Goal: Information Seeking & Learning: Find specific fact

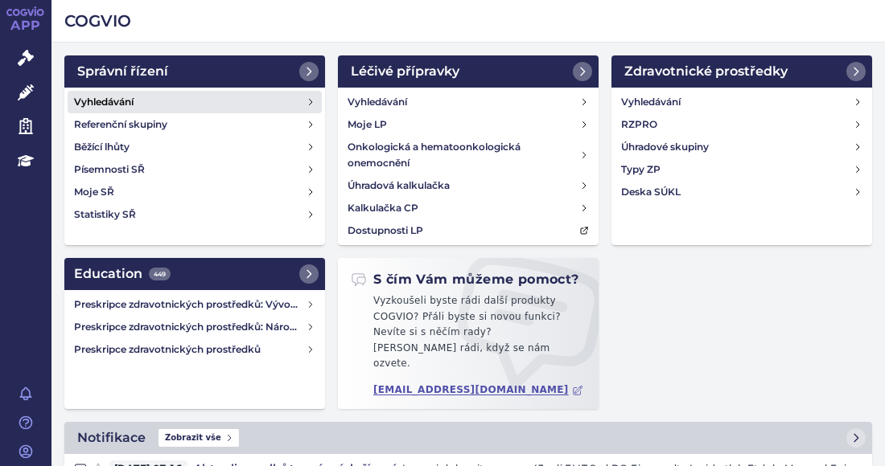
click at [127, 94] on h4 "Vyhledávání" at bounding box center [104, 102] width 60 height 16
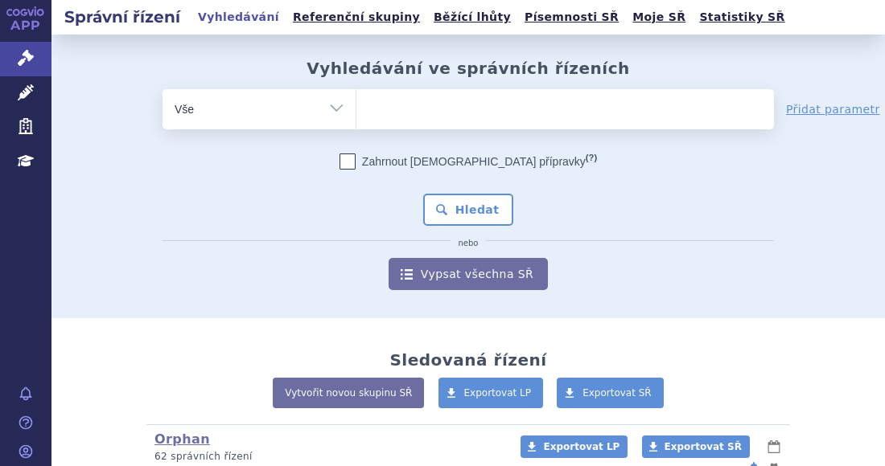
click at [380, 101] on ul at bounding box center [564, 106] width 417 height 34
click at [356, 101] on select at bounding box center [355, 108] width 1 height 40
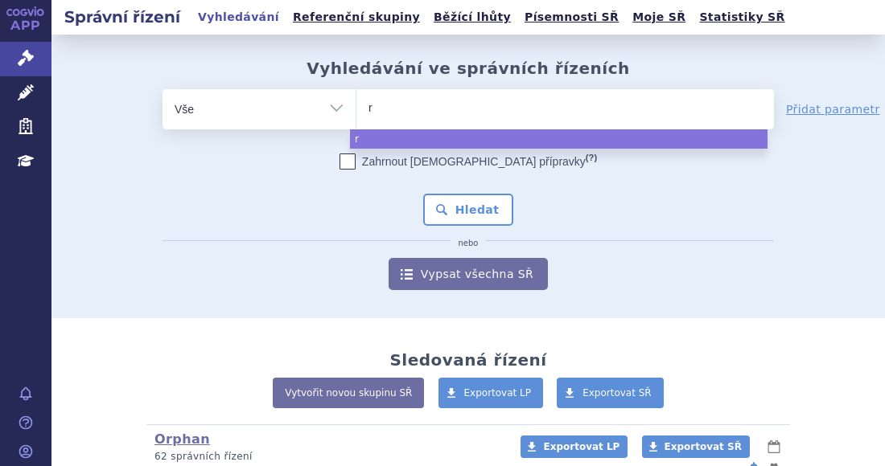
type input "re"
type input "reb"
type input "reblo"
type input "rebloz"
type input "reblozy"
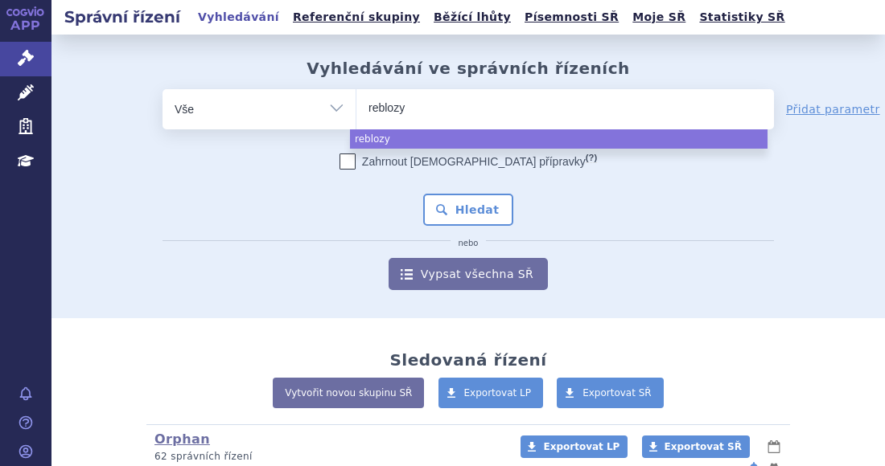
type input "reblozyl"
select select "reblozyl"
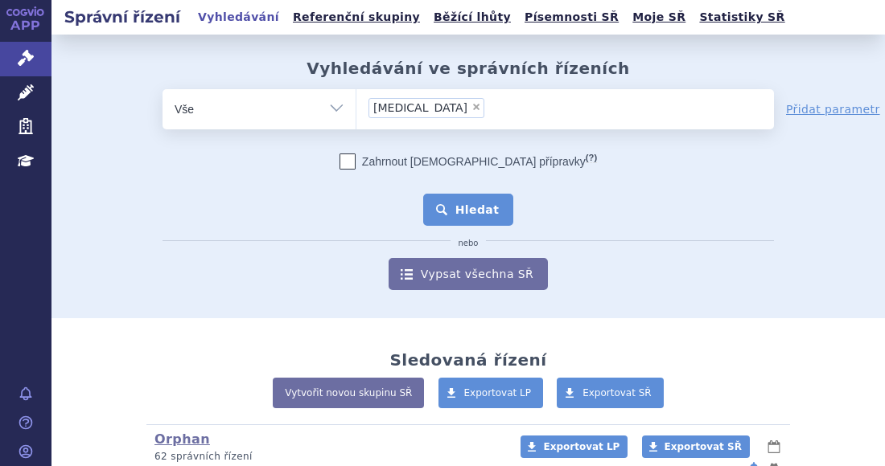
click at [474, 212] on button "Hledat" at bounding box center [468, 210] width 91 height 32
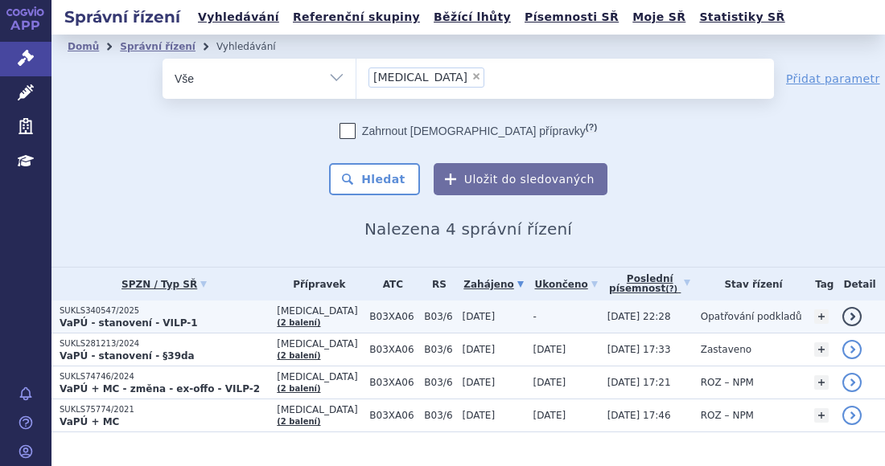
click at [220, 309] on p "SUKLS340547/2025" at bounding box center [164, 311] width 209 height 11
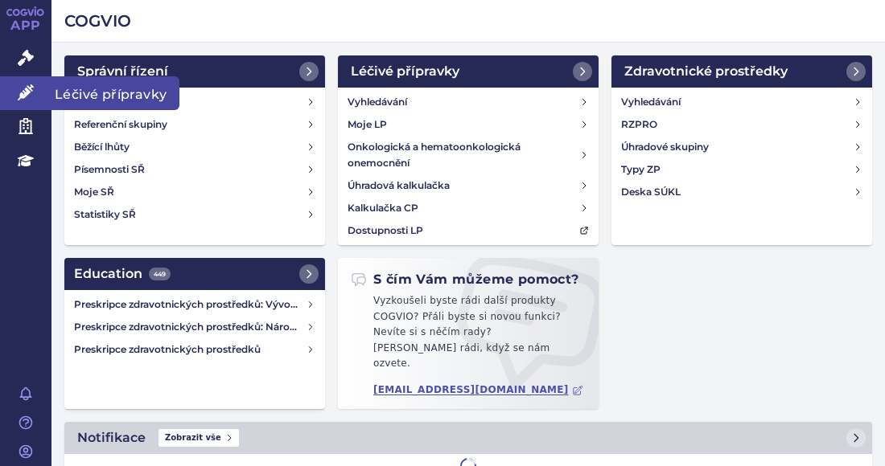
click at [32, 86] on icon at bounding box center [26, 92] width 16 height 16
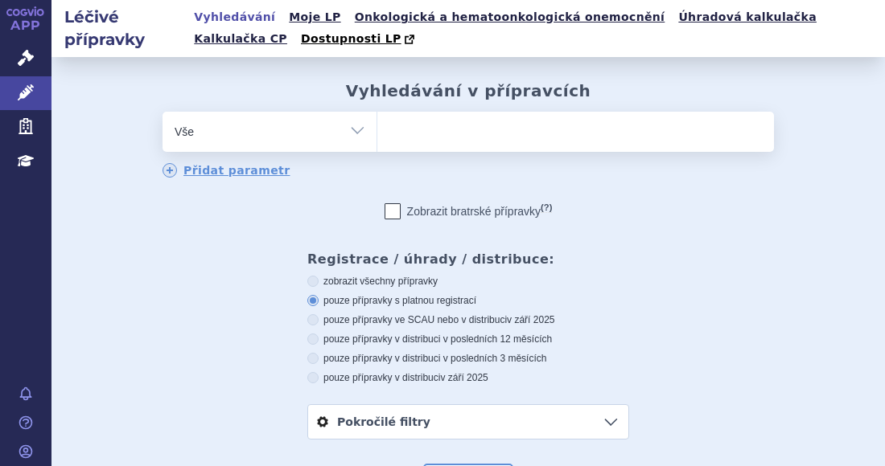
click at [450, 140] on ul at bounding box center [575, 129] width 396 height 34
click at [377, 140] on select at bounding box center [376, 131] width 1 height 40
type input "ad"
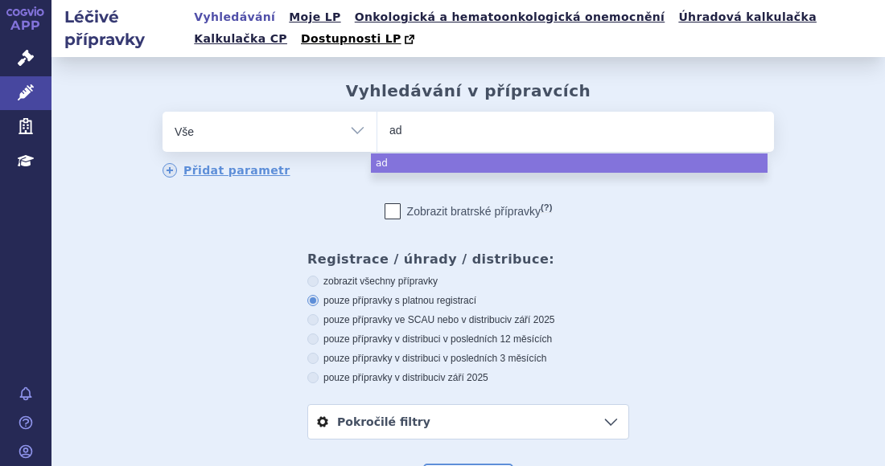
type input "ade"
type input "adepe"
type input "adepen"
type input "adepend"
select select "adepend"
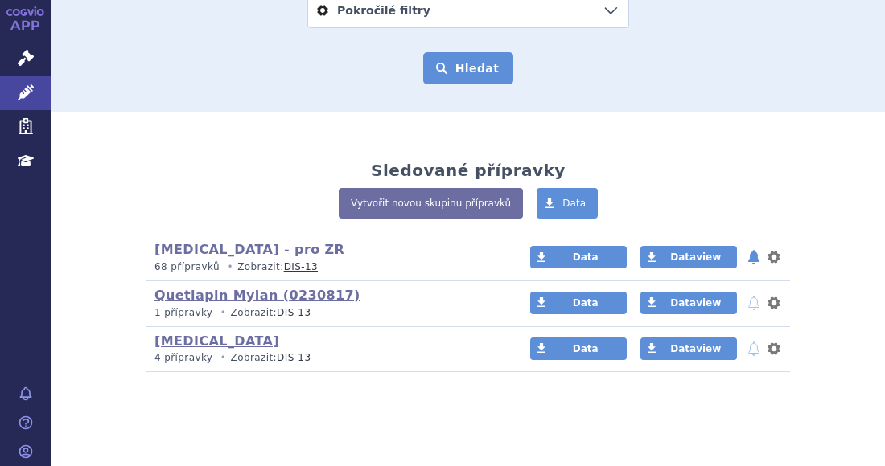
scroll to position [414, 0]
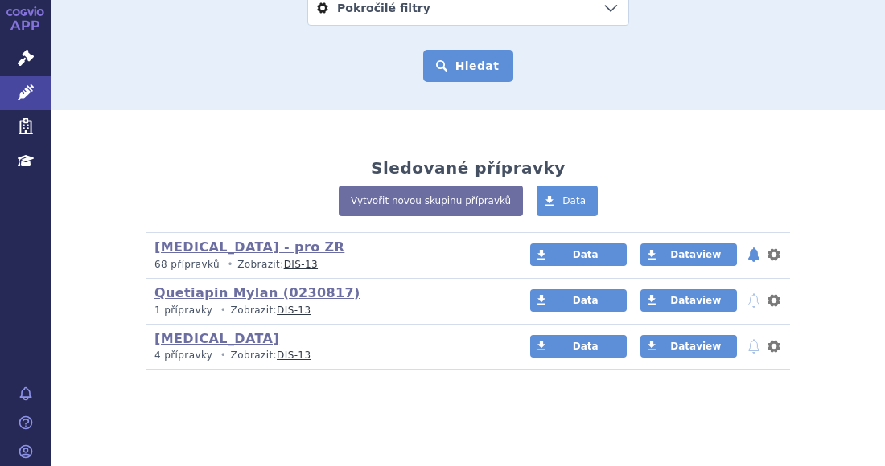
click at [448, 63] on button "Hledat" at bounding box center [468, 66] width 91 height 32
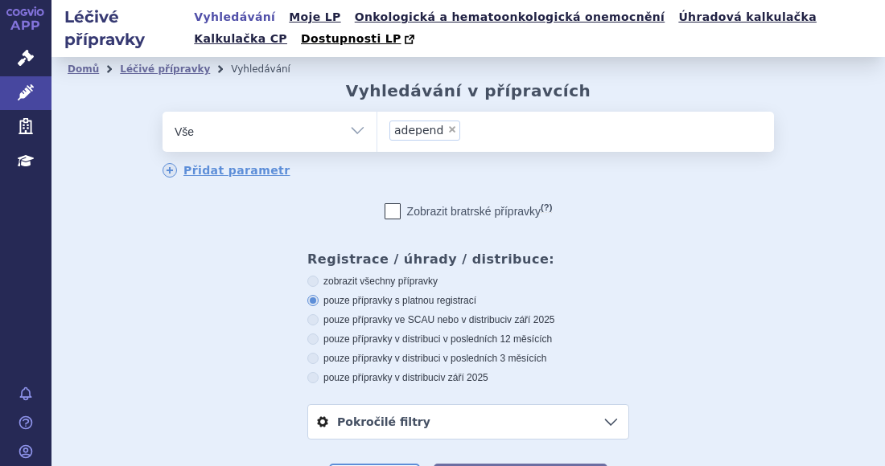
click at [802, 102] on div "Domů Léčivé přípravky Vyhledávání Vyhledávání v přípravcích odstranit Vše Přípr…" at bounding box center [467, 333] width 833 height 505
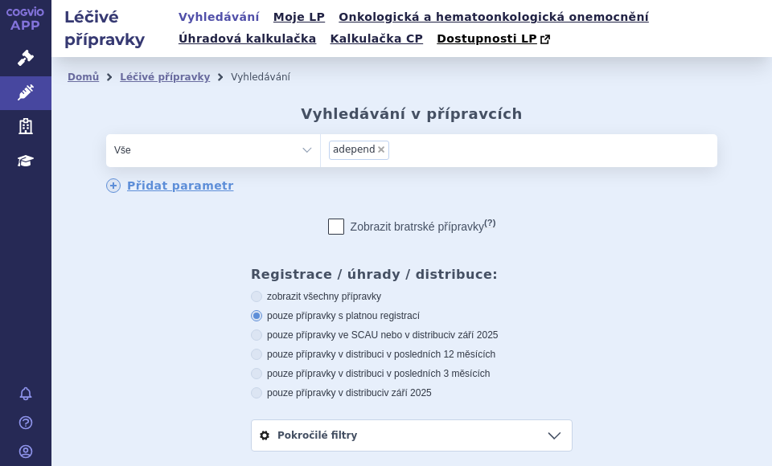
click at [376, 147] on span "×" at bounding box center [381, 150] width 10 height 10
click at [321, 147] on select "adepend" at bounding box center [320, 150] width 1 height 32
select select
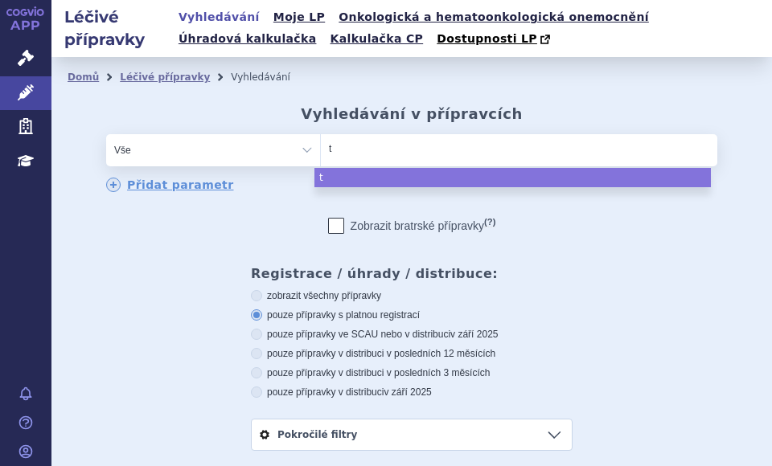
type input "tr"
type input "tru"
type input "truva"
type input "[MEDICAL_DATA]"
select select "[MEDICAL_DATA]"
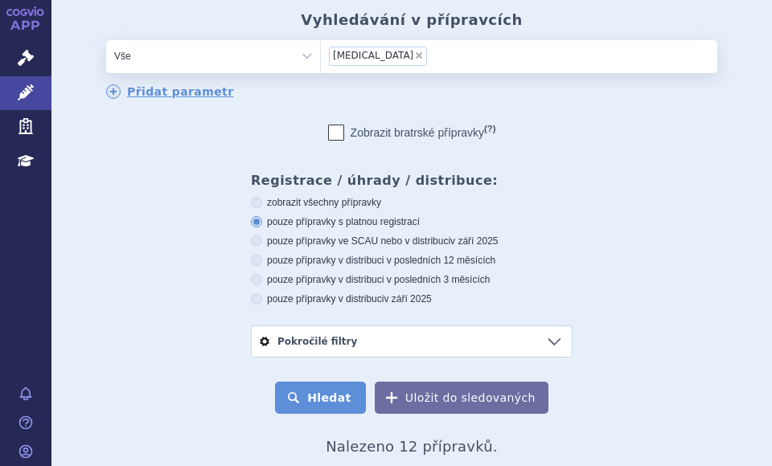
scroll to position [241, 0]
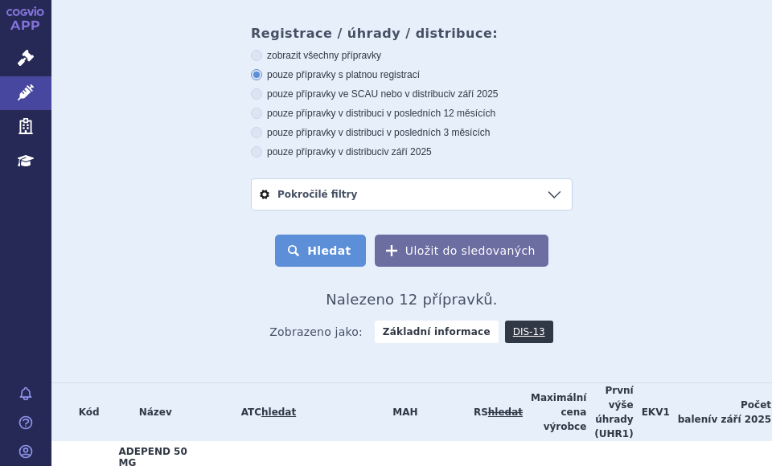
click at [327, 250] on button "Hledat" at bounding box center [320, 251] width 91 height 32
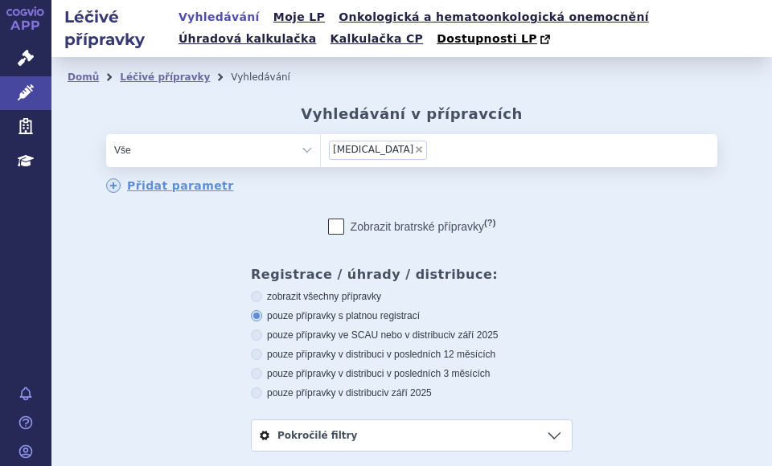
scroll to position [402, 0]
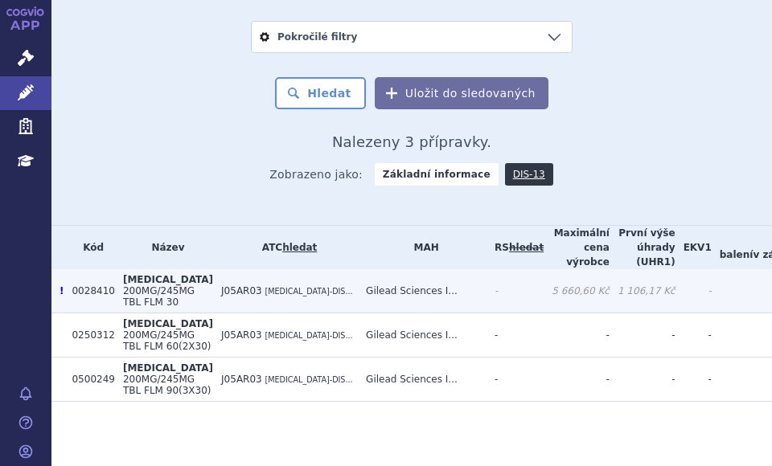
click at [221, 286] on span "J05AR03" at bounding box center [241, 291] width 41 height 11
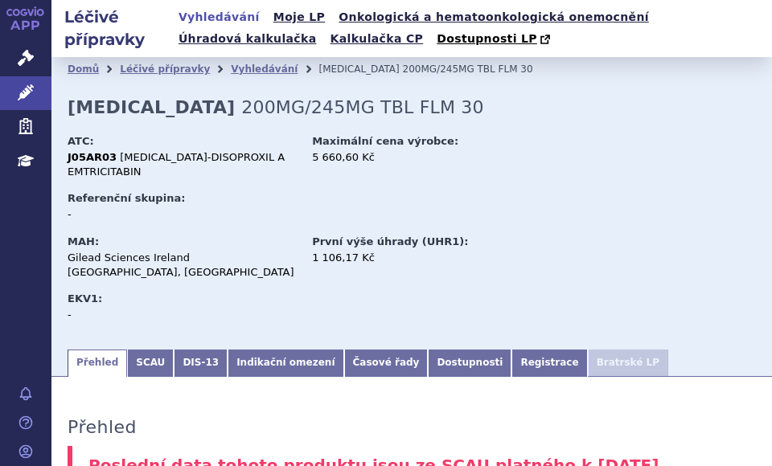
scroll to position [322, 0]
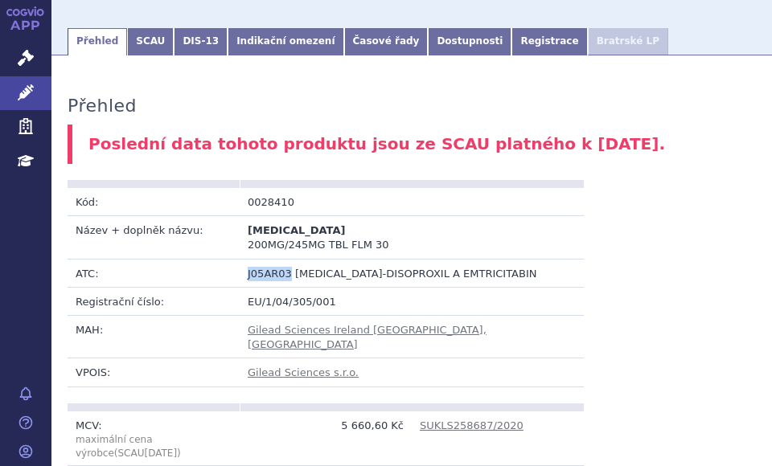
drag, startPoint x: 244, startPoint y: 258, endPoint x: 283, endPoint y: 257, distance: 38.6
click at [283, 268] on span "J05AR03" at bounding box center [270, 274] width 44 height 12
copy span "J05AR03"
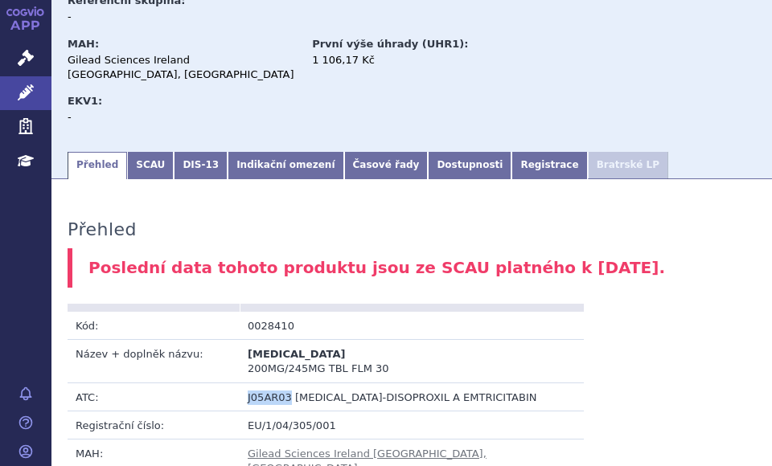
scroll to position [0, 0]
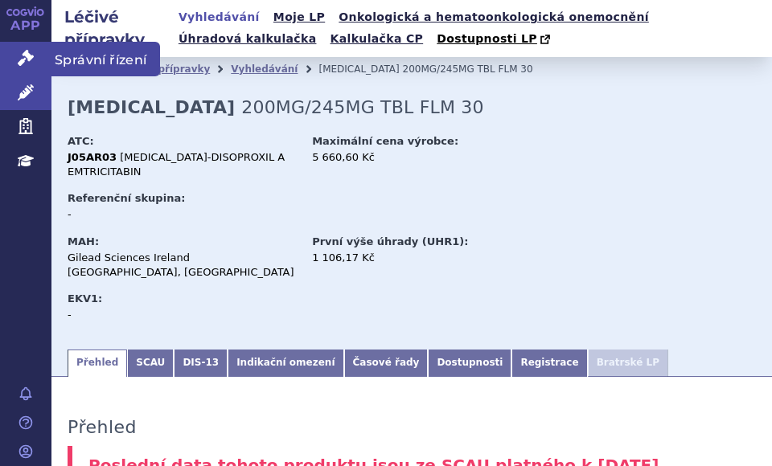
click at [25, 59] on icon at bounding box center [26, 58] width 16 height 16
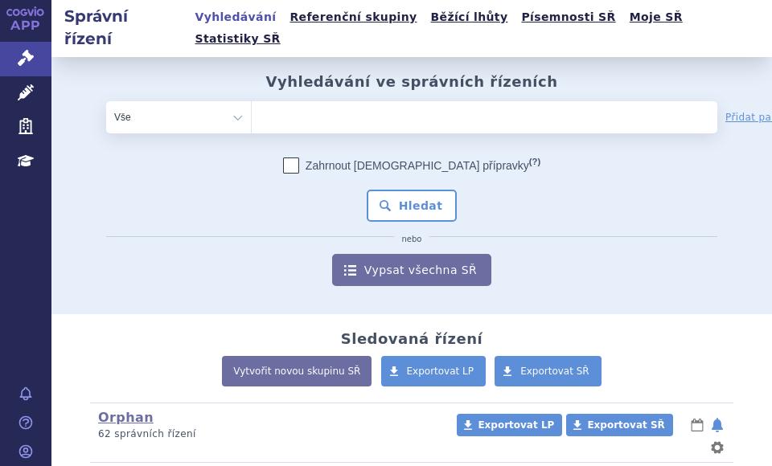
click at [227, 101] on select "Vše Spisová značka Typ SŘ Přípravek/SUKL kód Účastník/Držitel" at bounding box center [178, 117] width 145 height 32
select select "filter-atc-group"
click at [106, 101] on select "Vše Spisová značka Typ SŘ Přípravek/SUKL kód Účastník/Držitel" at bounding box center [178, 117] width 145 height 32
click at [331, 101] on ul at bounding box center [436, 114] width 369 height 26
click at [252, 101] on select at bounding box center [251, 117] width 1 height 32
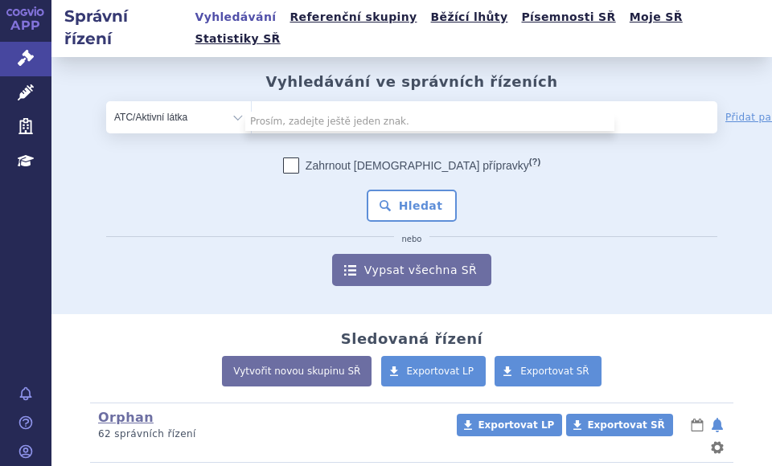
paste input "J05AR03"
type input "J05AR03"
select select "J05AR03"
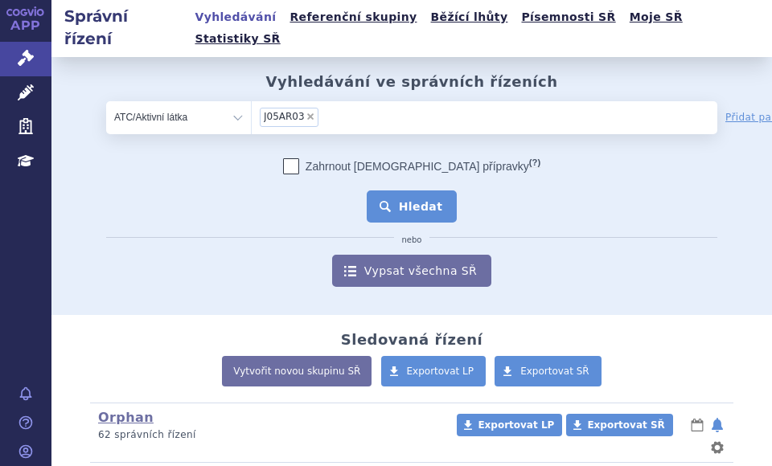
click at [387, 191] on button "Hledat" at bounding box center [412, 207] width 91 height 32
